Goal: Transaction & Acquisition: Purchase product/service

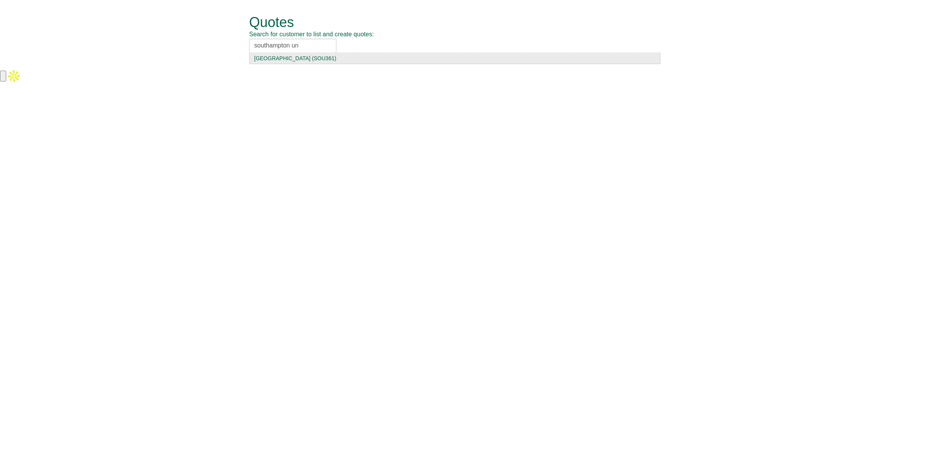
type input "southampton un"
click at [304, 58] on div "Southampton University Hosp (SOU361)" at bounding box center [454, 58] width 401 height 8
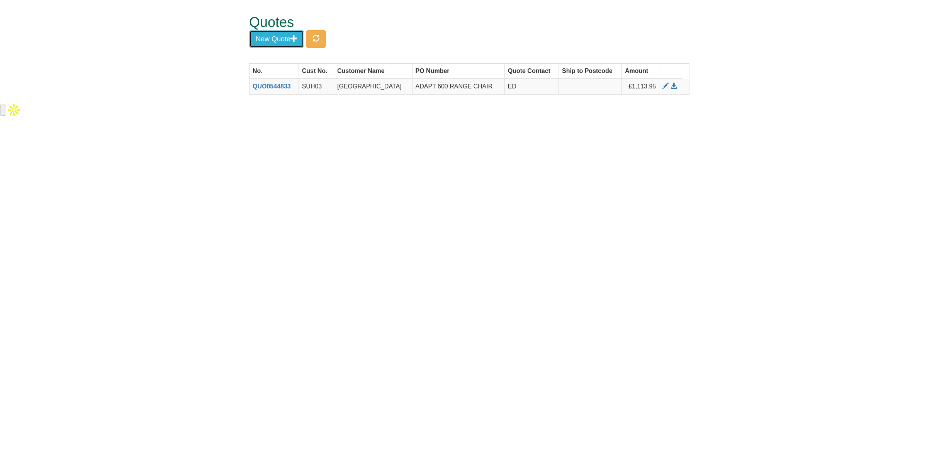
click at [286, 39] on button "New Quote" at bounding box center [276, 39] width 55 height 18
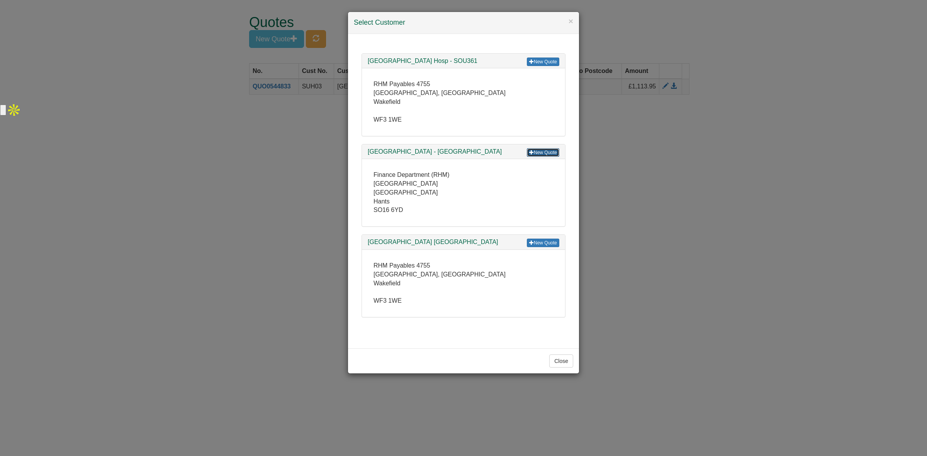
click at [541, 153] on link "New Quote" at bounding box center [543, 152] width 32 height 9
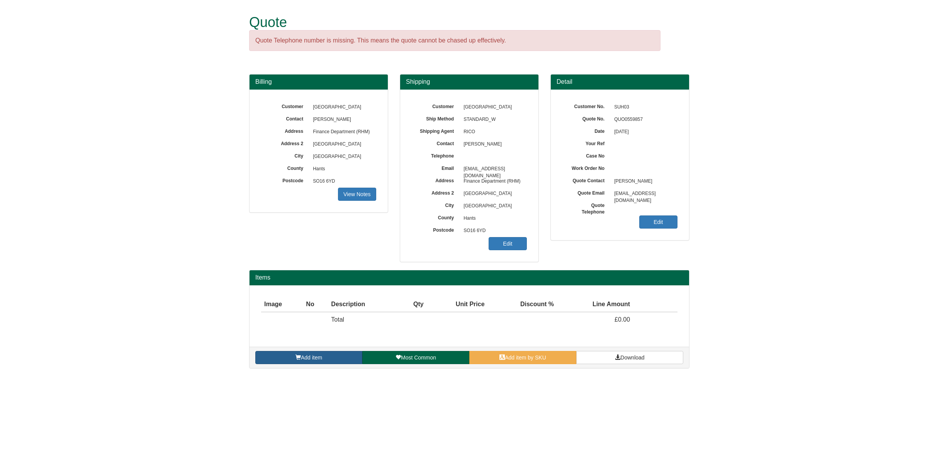
click at [315, 360] on span "Add item" at bounding box center [311, 358] width 21 height 6
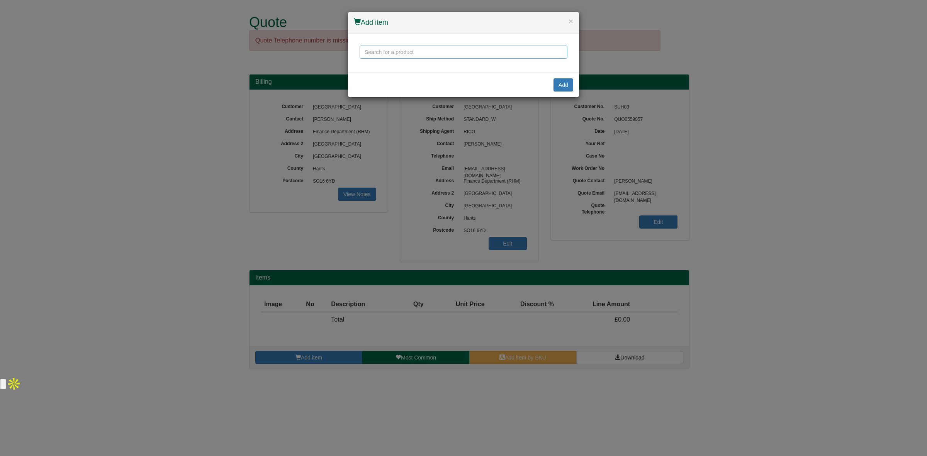
click at [381, 49] on input "text" at bounding box center [464, 52] width 208 height 13
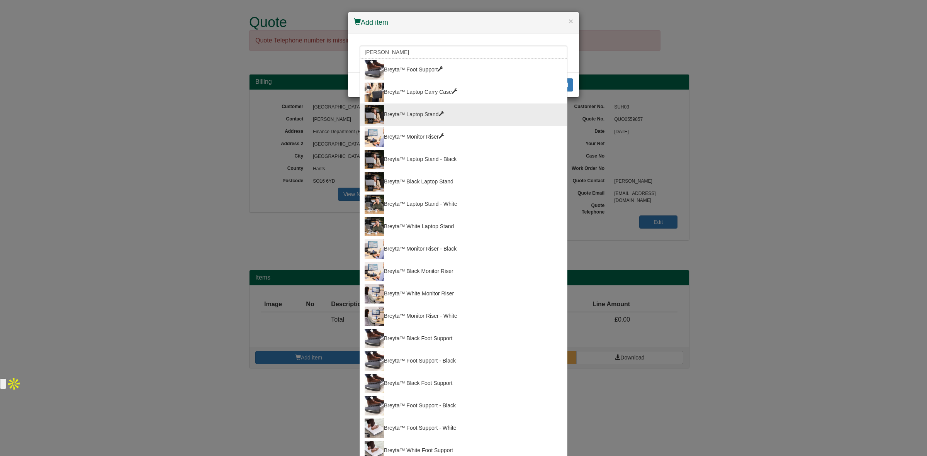
click at [418, 105] on div "Breyta™ Laptop Stand" at bounding box center [464, 114] width 198 height 19
type input "Breyta™ Laptop Stand"
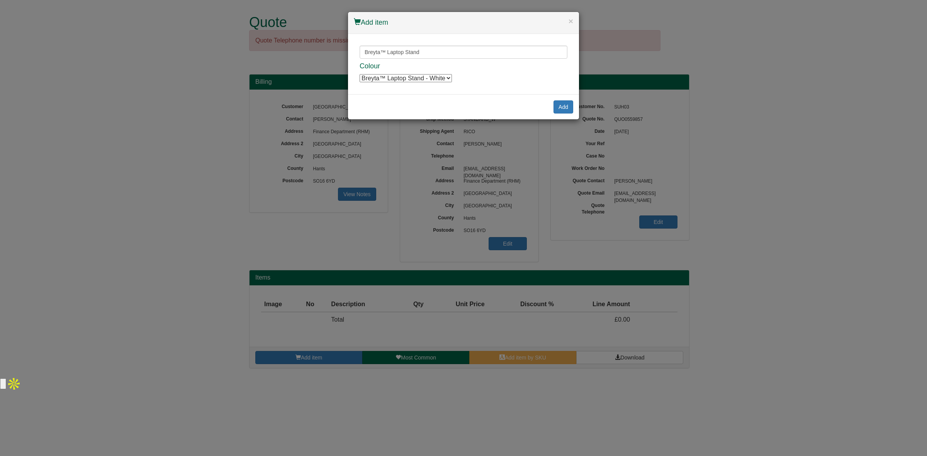
click at [445, 78] on select "Breyta™ Laptop Stand - White Breyta™ Laptop Stand - White Breyta™ Laptop Stand …" at bounding box center [406, 78] width 92 height 8
click at [428, 78] on select "Breyta™ Laptop Stand - White Breyta™ Laptop Stand - White Breyta™ Laptop Stand …" at bounding box center [406, 78] width 92 height 8
select select "100016558"
click at [360, 74] on select "Breyta™ Laptop Stand - White Breyta™ Laptop Stand - White Breyta™ Laptop Stand …" at bounding box center [406, 78] width 92 height 8
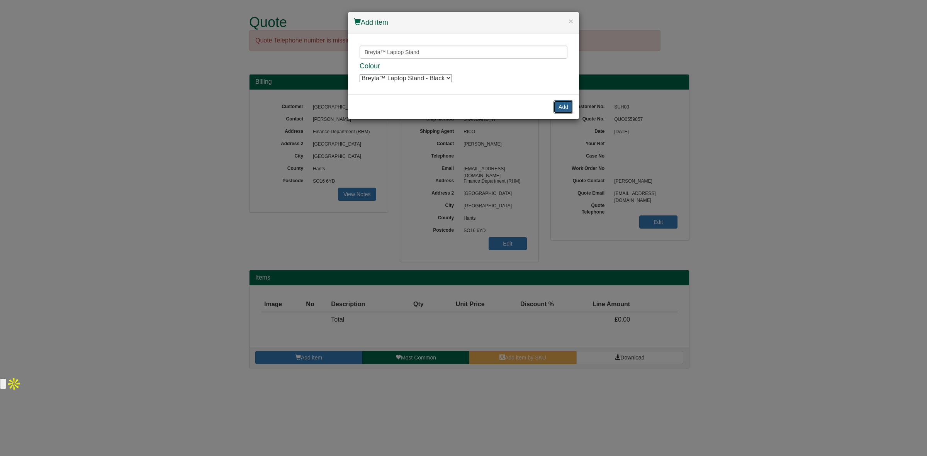
click at [570, 109] on button "Add" at bounding box center [564, 106] width 20 height 13
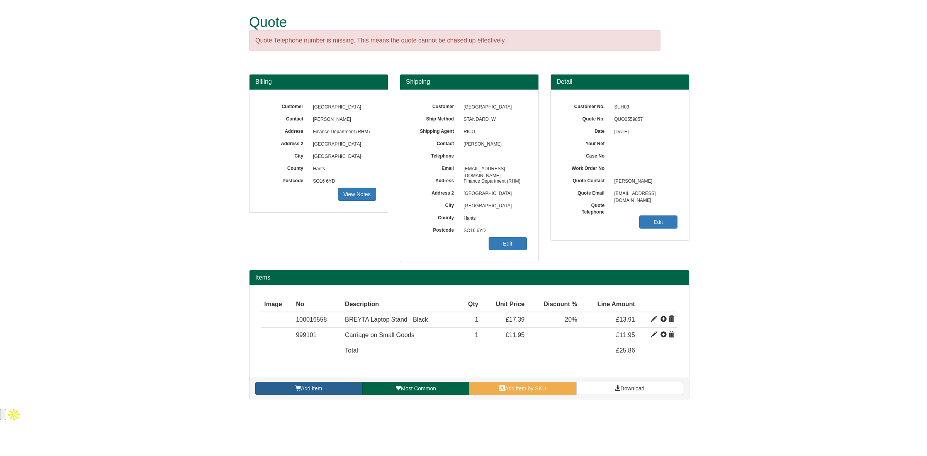
click at [303, 386] on span "Add item" at bounding box center [311, 389] width 21 height 6
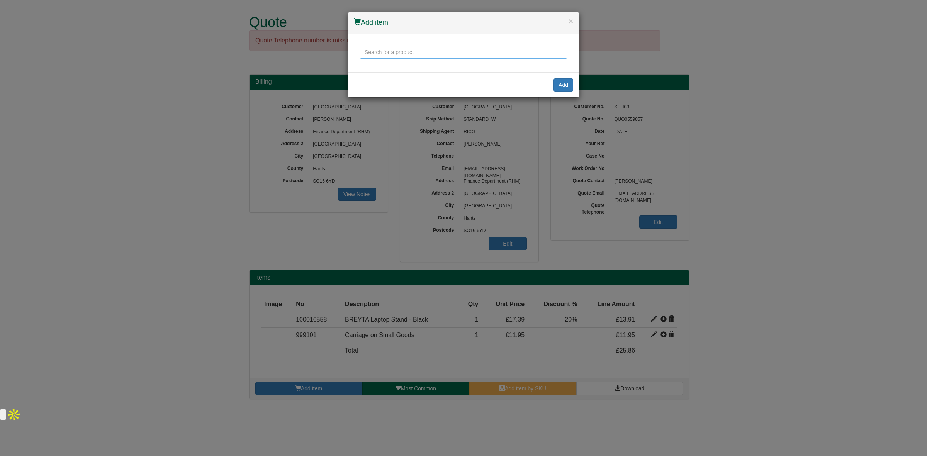
click at [395, 57] on input "text" at bounding box center [464, 52] width 208 height 13
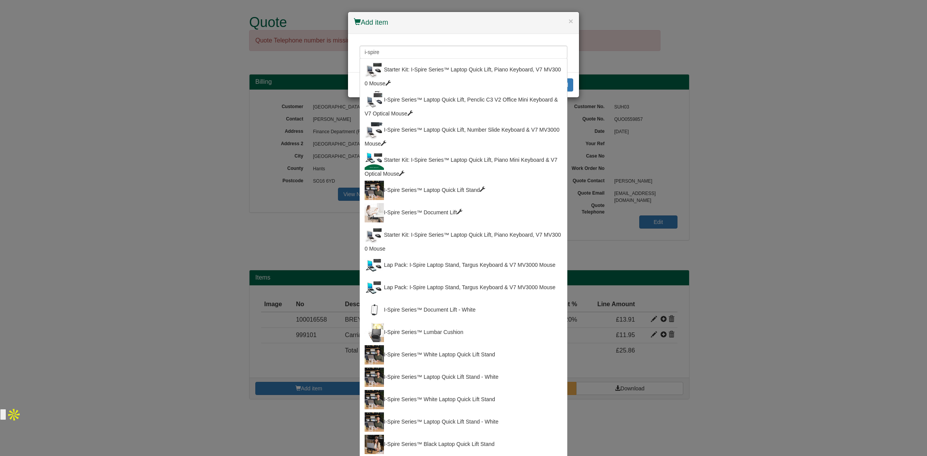
type input "I-Spire Series™ Laptop Quick Lift Stand - Black"
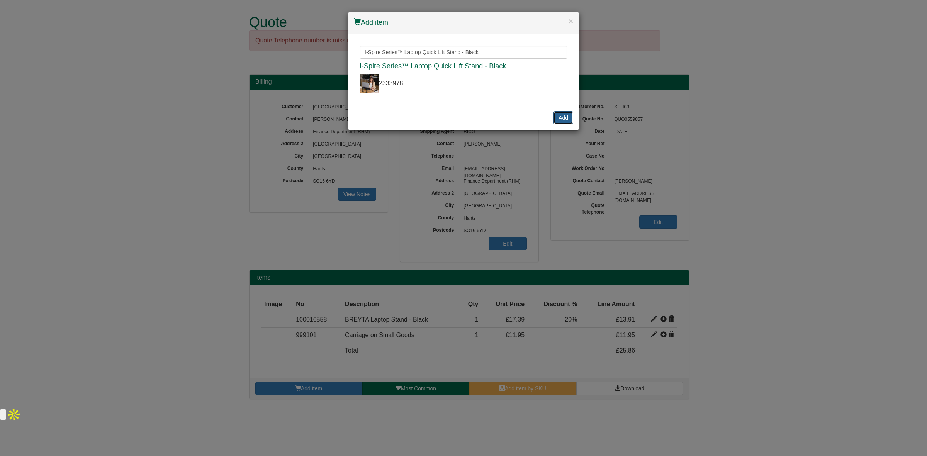
click at [560, 111] on button "Add" at bounding box center [564, 117] width 20 height 13
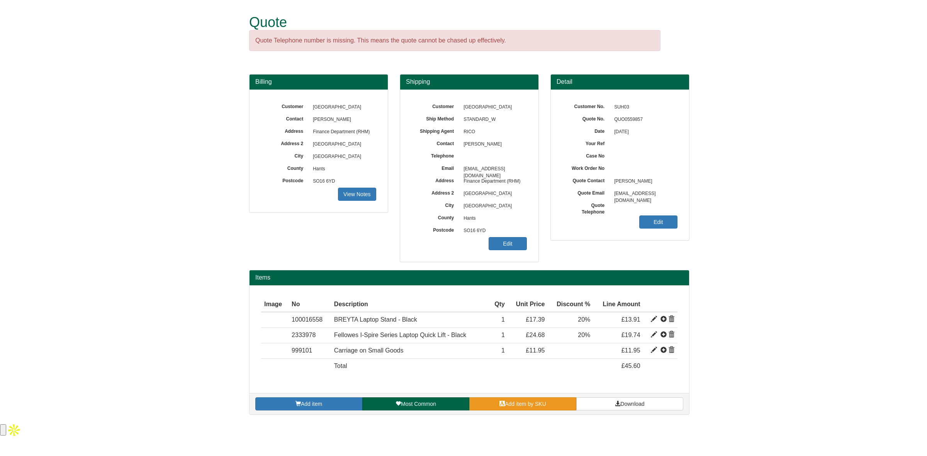
click at [507, 407] on span "Add item by SKU" at bounding box center [525, 404] width 41 height 6
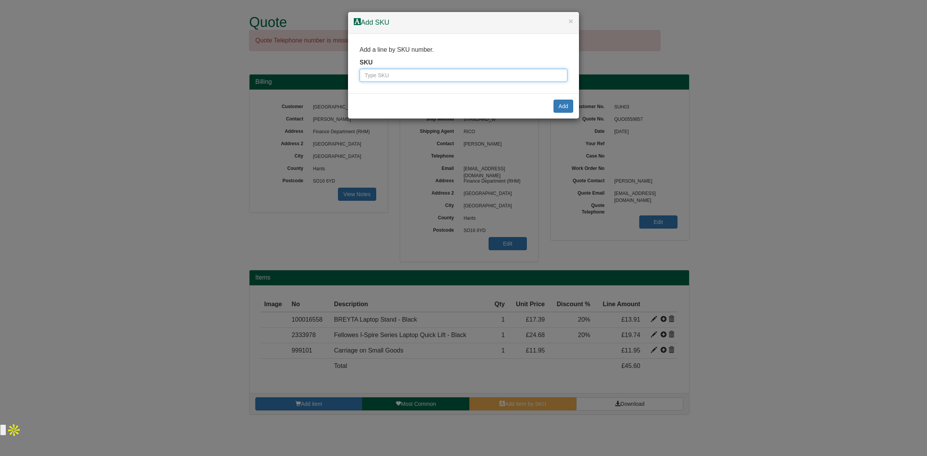
click at [409, 76] on input "text" at bounding box center [464, 75] width 208 height 13
paste input "2333013"
type input "2333013"
click at [561, 101] on button "Add" at bounding box center [564, 106] width 20 height 13
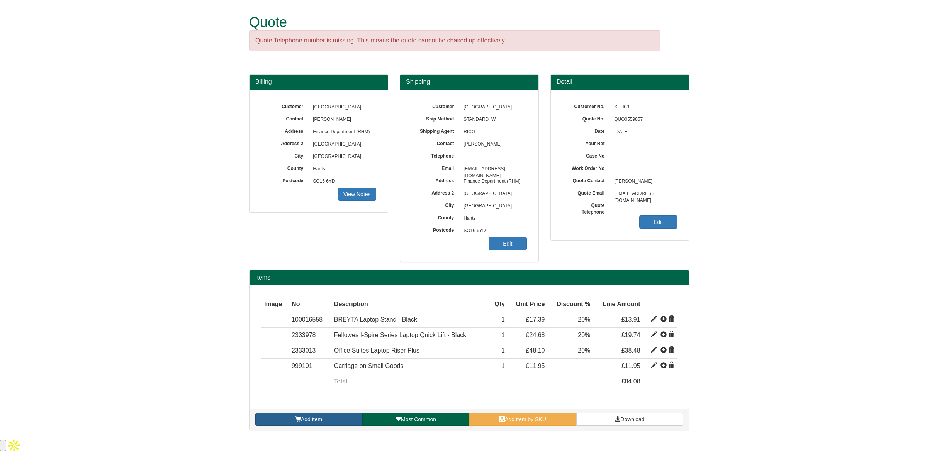
click at [308, 421] on span "Add item" at bounding box center [311, 420] width 21 height 6
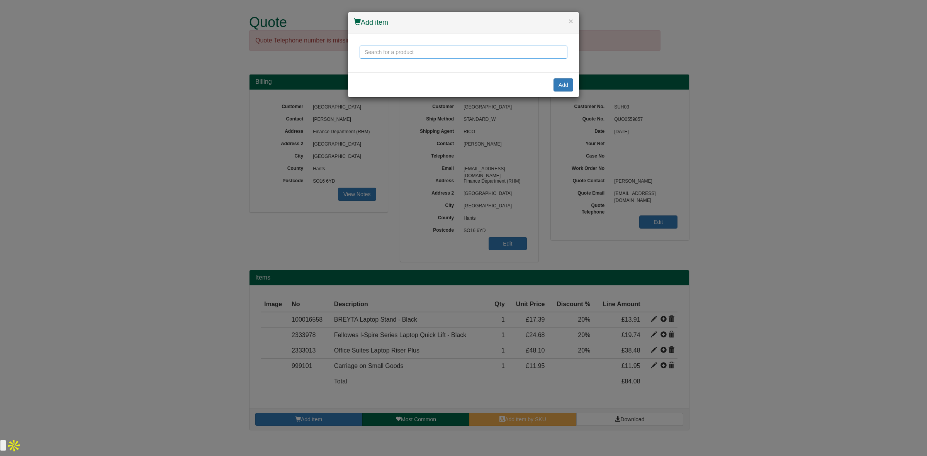
click at [412, 51] on input "text" at bounding box center [464, 52] width 208 height 13
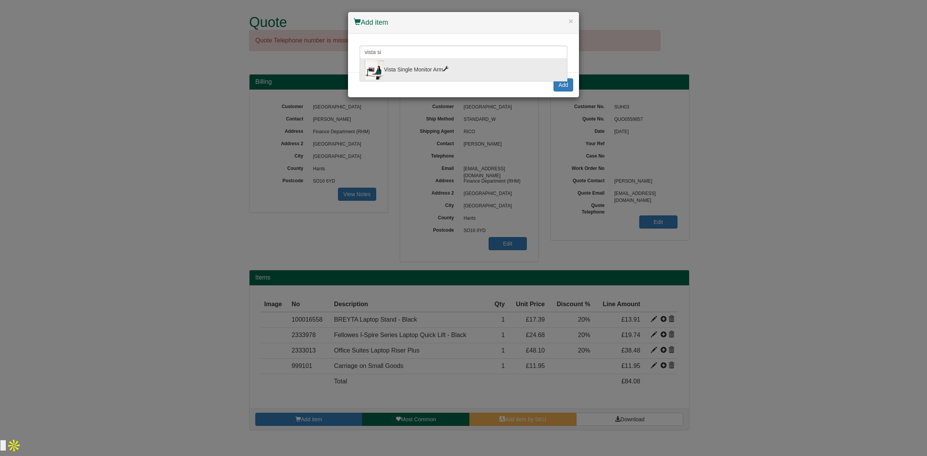
click at [404, 66] on div "Vista Single Monitor Arm" at bounding box center [464, 69] width 198 height 19
type input "Vista Single Monitor Arm"
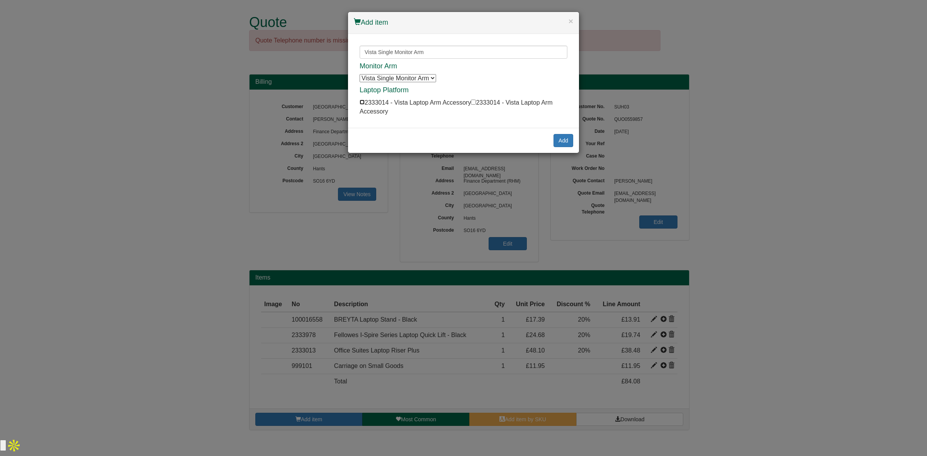
click at [361, 102] on input "checkbox" at bounding box center [362, 102] width 5 height 5
checkbox input "true"
click at [563, 142] on button "Add" at bounding box center [564, 140] width 20 height 13
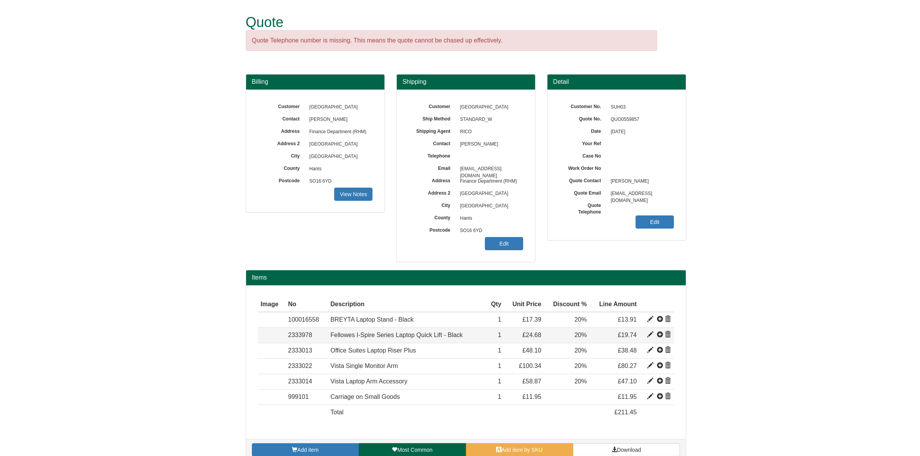
scroll to position [14, 0]
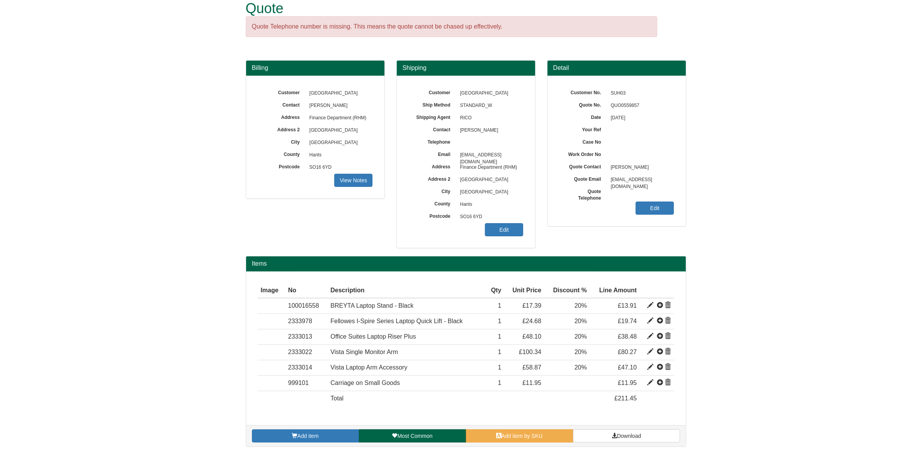
click at [495, 430] on div "Add item Most Common Add item by SKU Download" at bounding box center [466, 435] width 440 height 21
click at [495, 433] on link "Add item by SKU" at bounding box center [519, 436] width 107 height 13
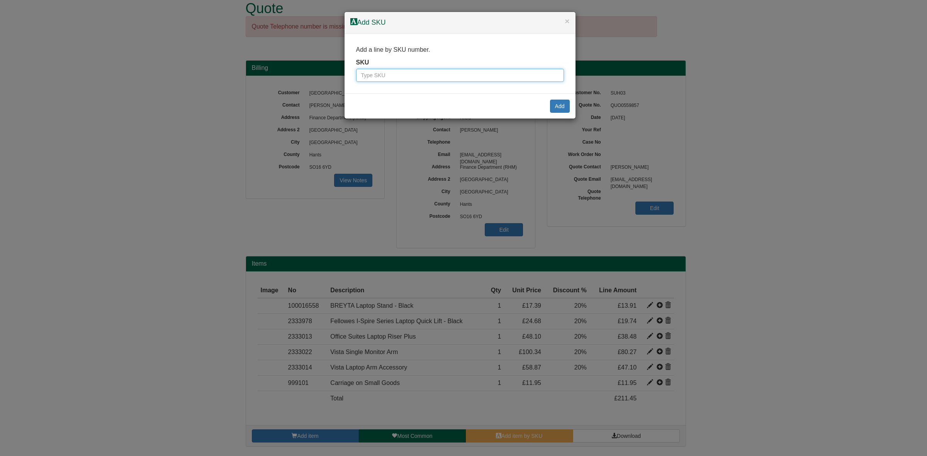
click at [410, 72] on input "text" at bounding box center [460, 75] width 208 height 13
paste input "100137283"
type input "100137283"
click at [555, 109] on button "Add" at bounding box center [560, 106] width 20 height 13
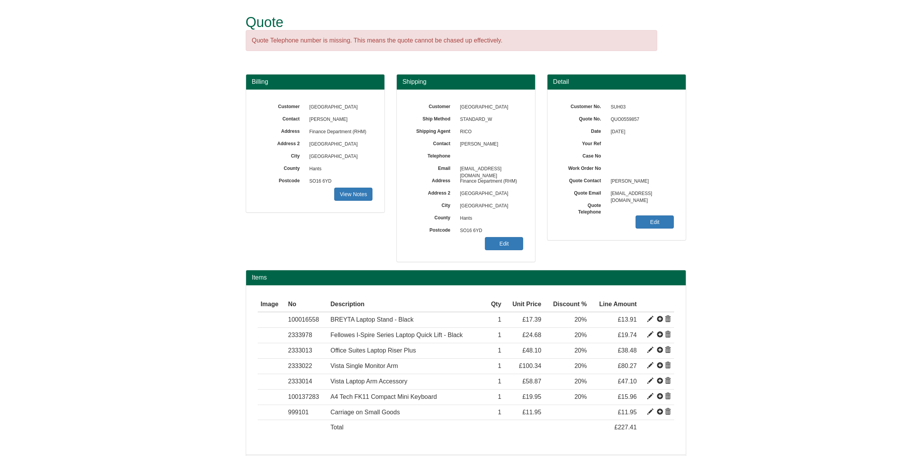
scroll to position [29, 0]
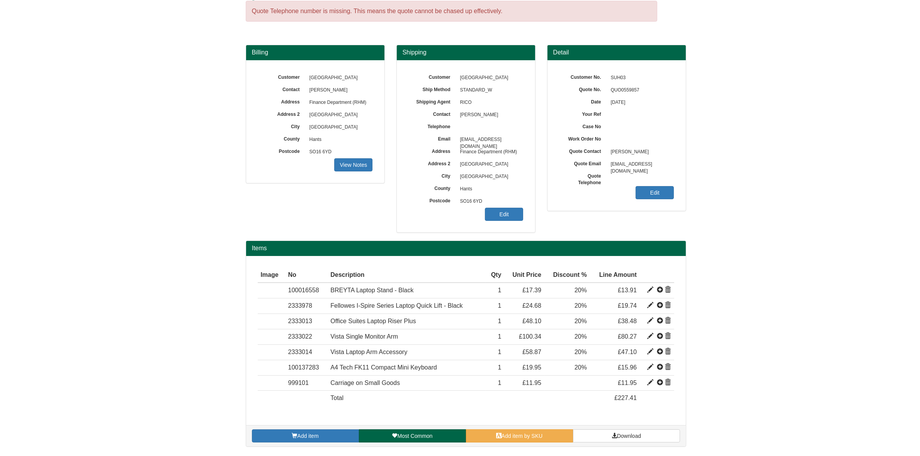
click at [487, 428] on div "Add item Most Common Add item by SKU Download" at bounding box center [466, 435] width 440 height 21
click at [487, 430] on div "Add item Most Common Add item by SKU Download" at bounding box center [466, 435] width 440 height 21
click at [488, 434] on link "Add item by SKU" at bounding box center [519, 436] width 107 height 13
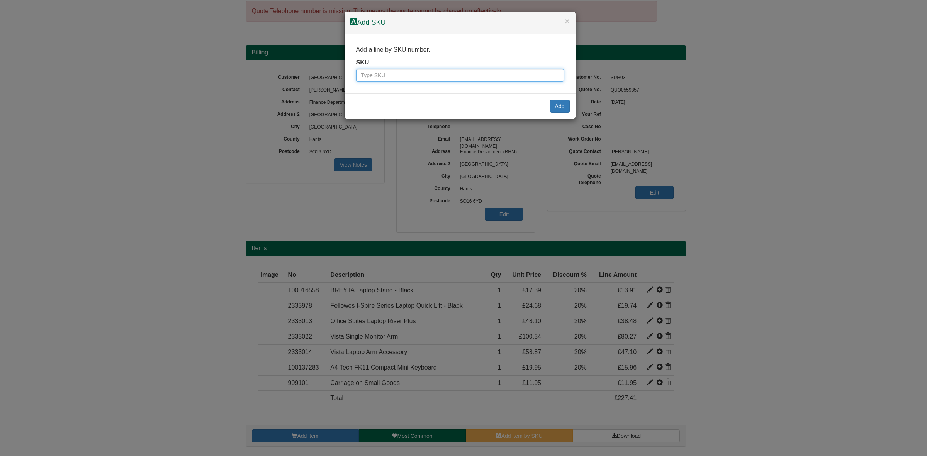
click at [488, 76] on input "text" at bounding box center [460, 75] width 208 height 13
paste input "9745391"
type input "9745391"
click at [551, 107] on button "Add" at bounding box center [560, 106] width 20 height 13
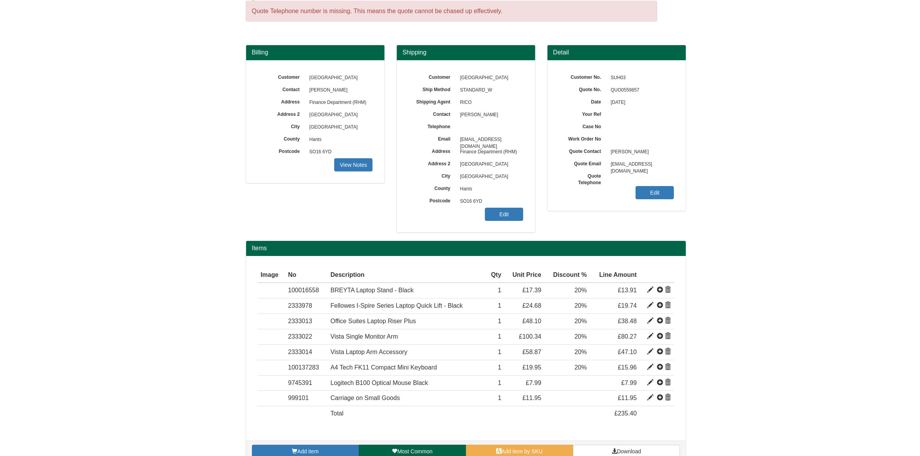
scroll to position [45, 0]
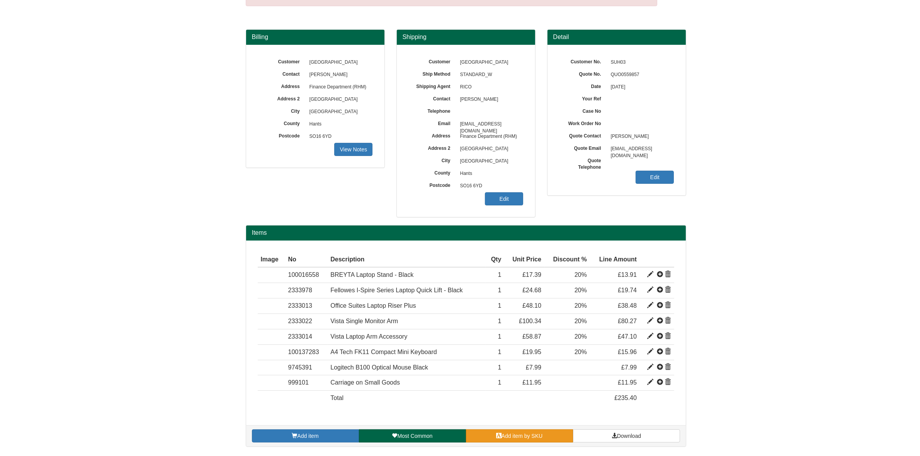
click at [516, 437] on span "Add item by SKU" at bounding box center [522, 436] width 41 height 6
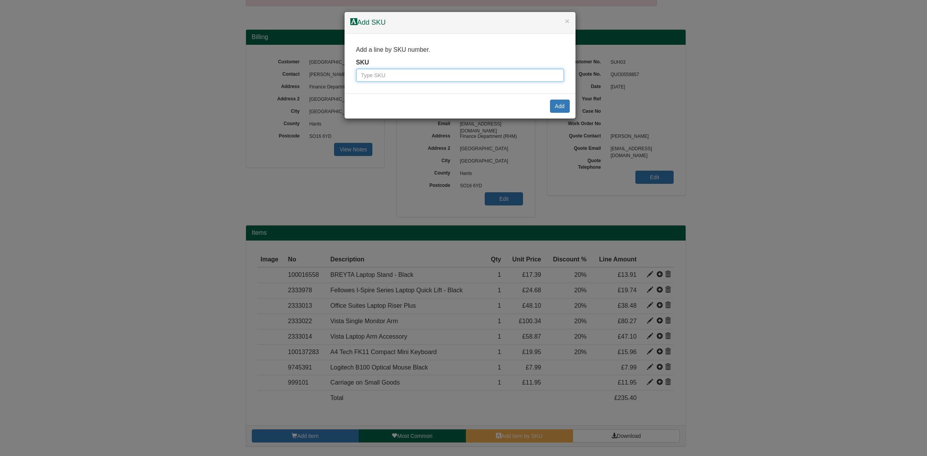
click at [478, 78] on input "text" at bounding box center [460, 75] width 208 height 13
paste input "9745279"
type input "9745279"
click at [560, 105] on button "Add" at bounding box center [560, 106] width 20 height 13
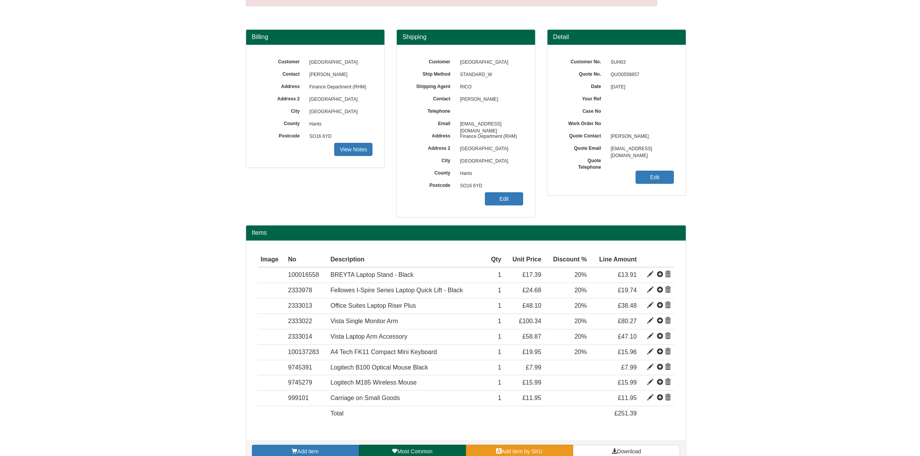
click at [507, 449] on link "Add item by SKU" at bounding box center [519, 451] width 107 height 13
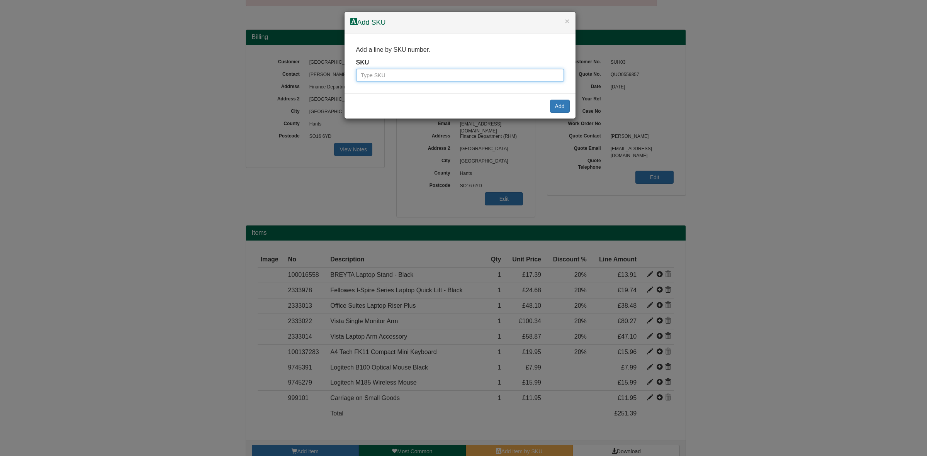
click at [429, 71] on input "text" at bounding box center [460, 75] width 208 height 13
type input "100144398"
click at [555, 103] on button "Add" at bounding box center [560, 106] width 20 height 13
